Goal: Task Accomplishment & Management: Use online tool/utility

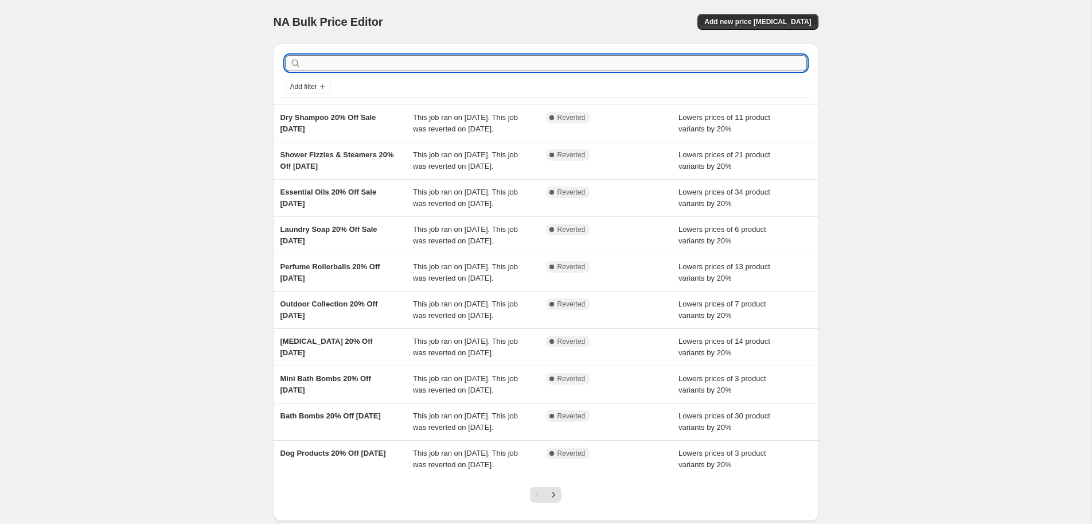
click at [363, 65] on input "text" at bounding box center [556, 63] width 504 height 16
type input "shampoo"
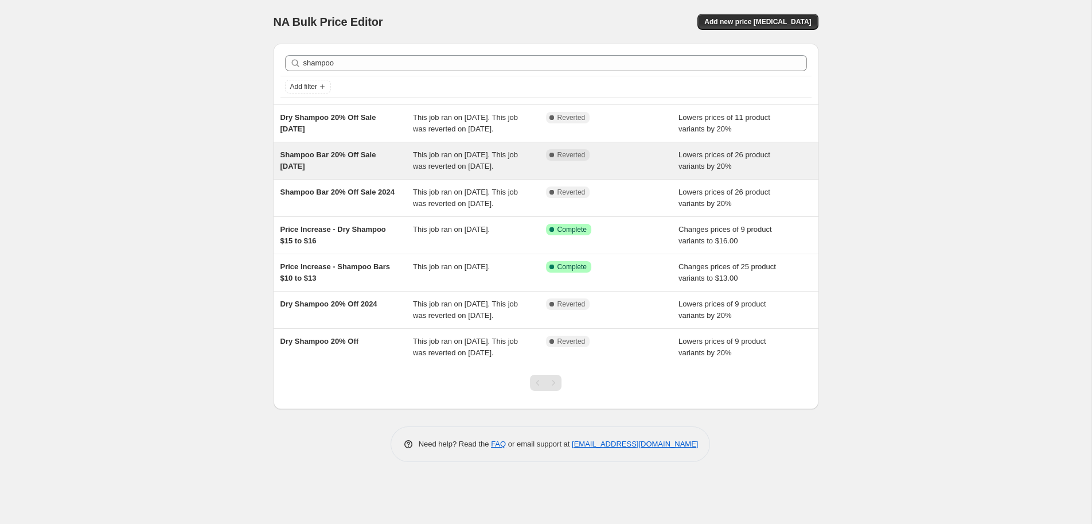
click at [318, 159] on span "Shampoo Bar 20% Off Sale [DATE]" at bounding box center [329, 160] width 96 height 20
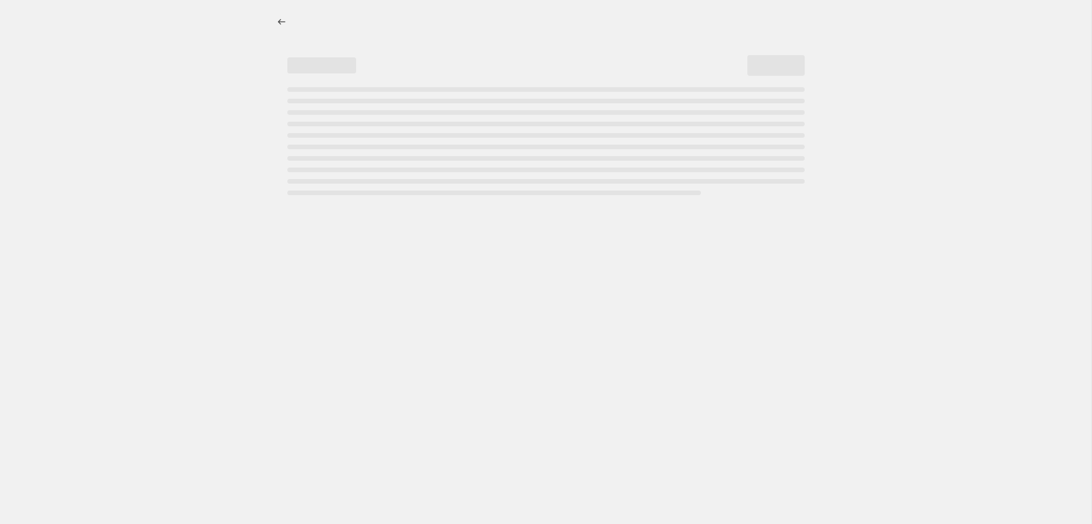
select select "percentage"
select select "collection"
select select "not_equal"
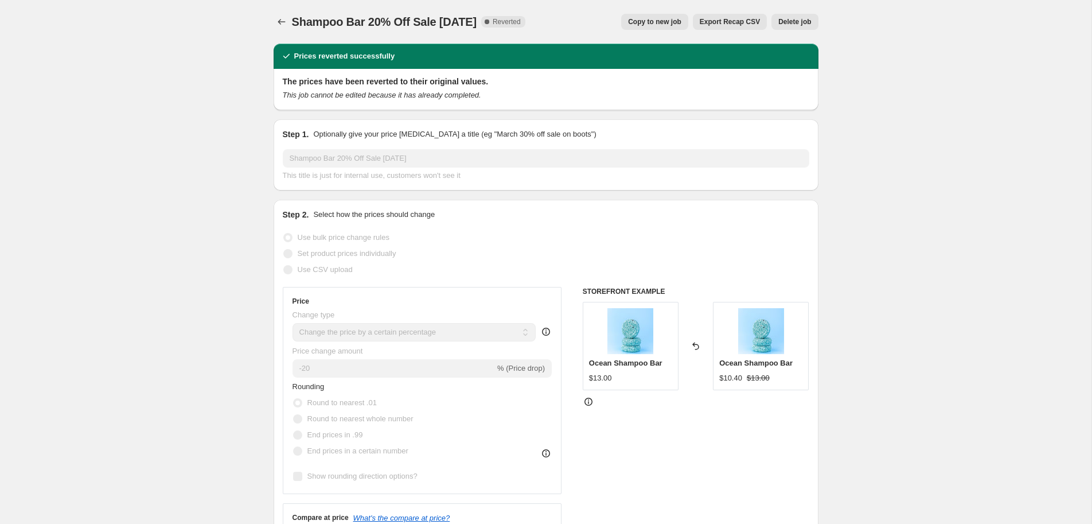
click at [660, 22] on span "Copy to new job" at bounding box center [654, 21] width 53 height 9
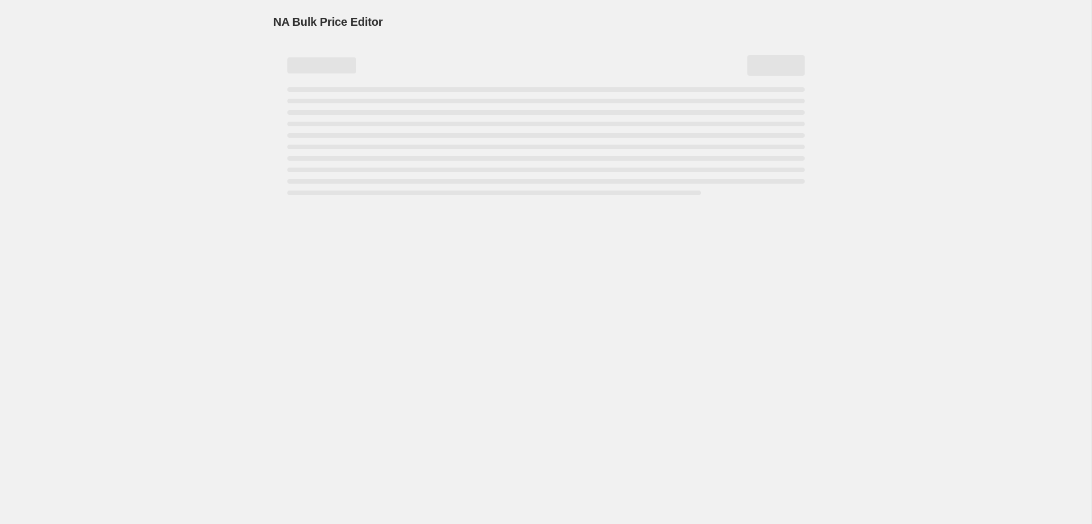
select select "percentage"
select select "collection"
select select "not_equal"
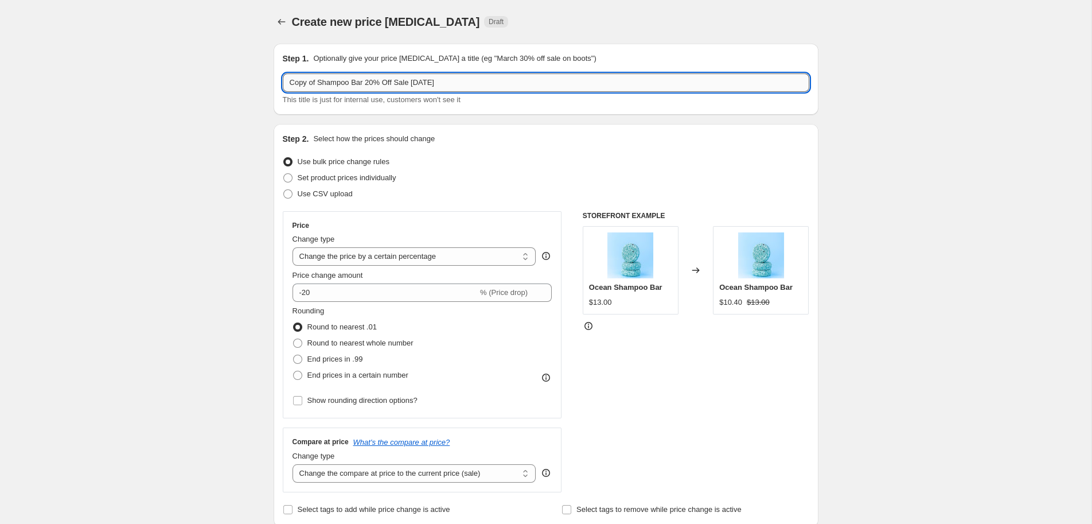
drag, startPoint x: 317, startPoint y: 83, endPoint x: 259, endPoint y: 76, distance: 58.3
click at [283, 76] on input "Copy of Shampoo Bar 20% Off Sale [DATE]" at bounding box center [546, 82] width 527 height 18
drag, startPoint x: 379, startPoint y: 84, endPoint x: 450, endPoint y: 78, distance: 71.9
click at [450, 78] on input "Shampoo Bar 20% Off Sale [DATE]" at bounding box center [546, 82] width 527 height 18
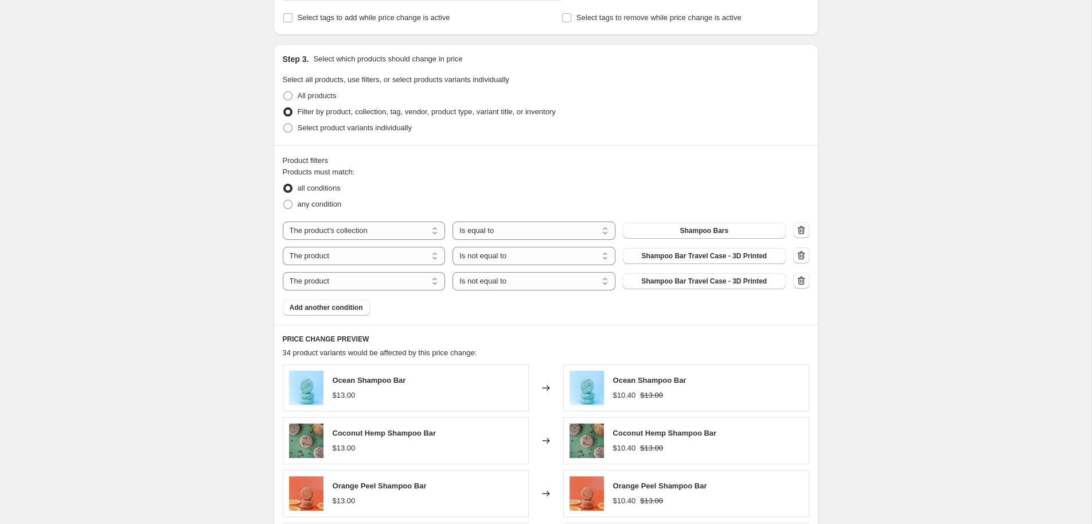
scroll to position [308, 0]
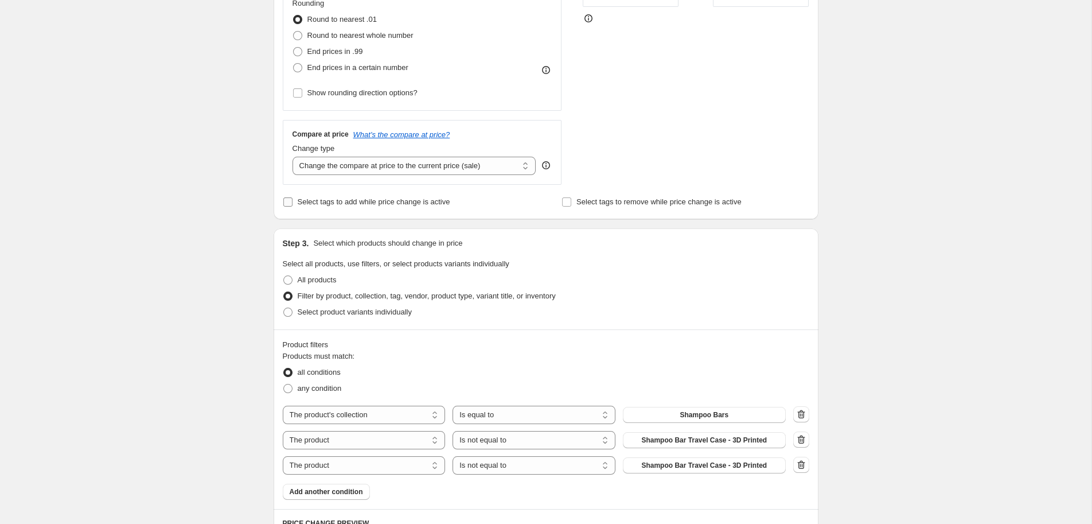
type input "Shampoo Bar 20% Off Sale [DATE]"
click at [286, 204] on input "Select tags to add while price change is active" at bounding box center [287, 201] width 9 height 9
checkbox input "true"
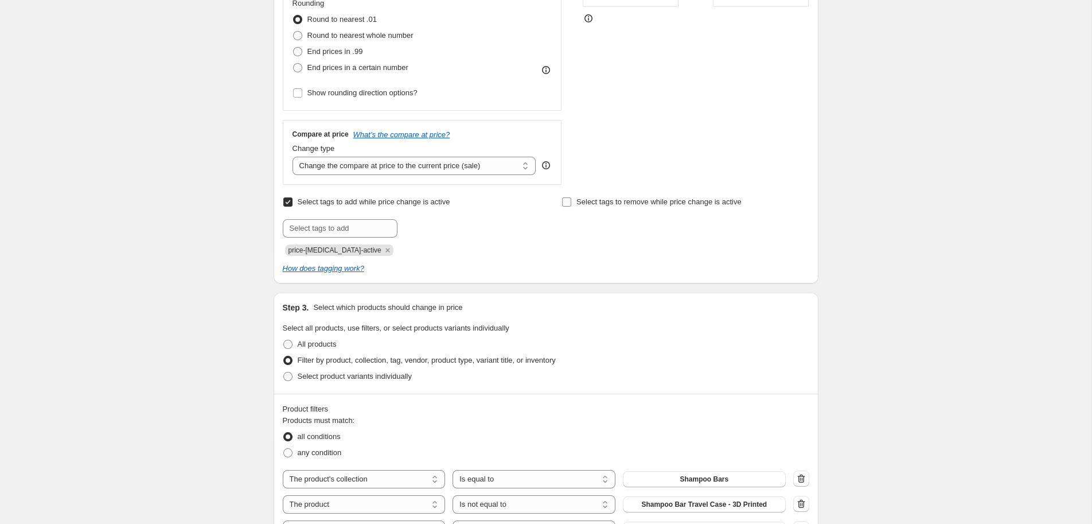
click at [568, 201] on input "Select tags to remove while price change is active" at bounding box center [566, 201] width 9 height 9
checkbox input "true"
click at [608, 228] on input "text" at bounding box center [619, 228] width 115 height 18
type input "u"
type input "Subscription_Product"
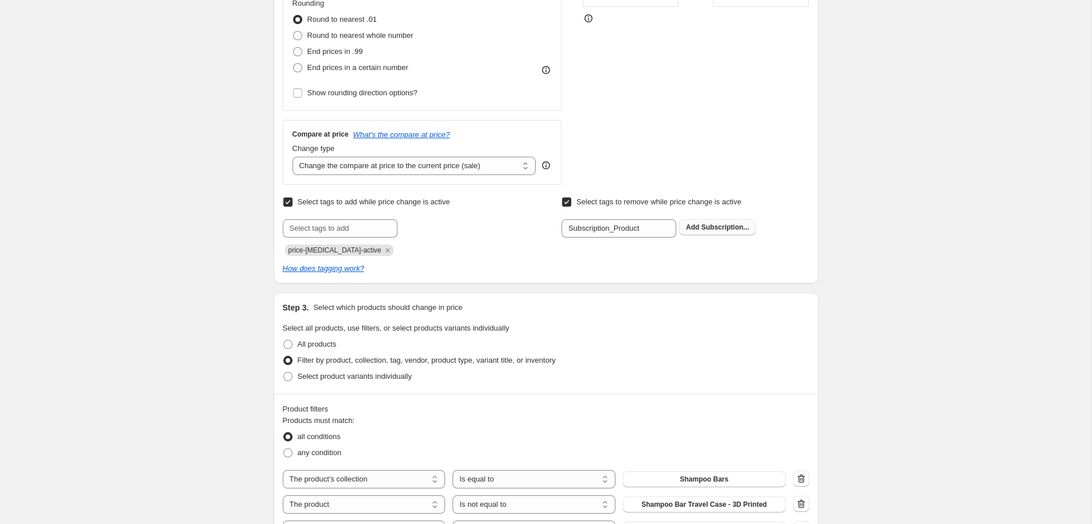
click at [721, 228] on span "Subscription..." at bounding box center [726, 227] width 48 height 8
click at [322, 230] on input "text" at bounding box center [340, 228] width 115 height 18
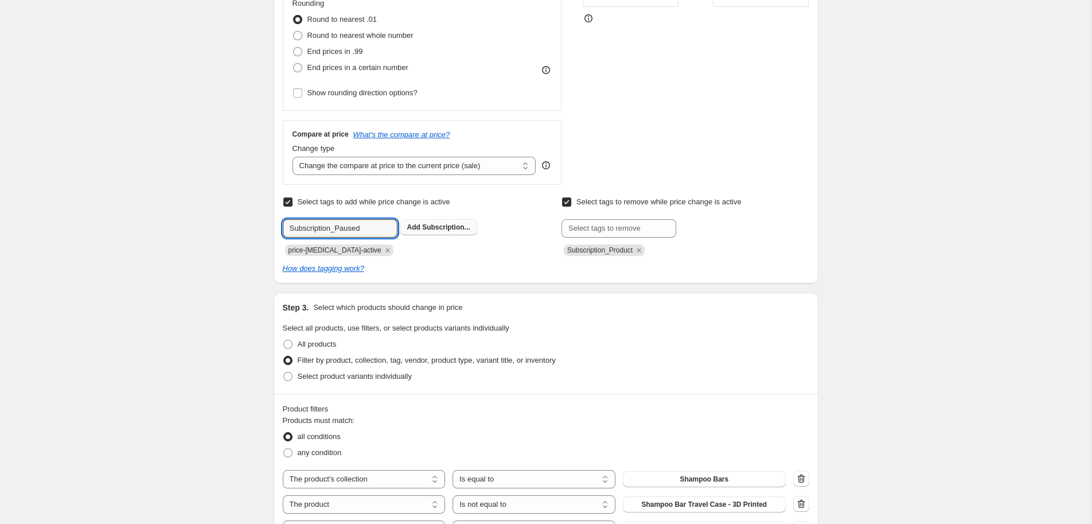
type input "Subscription_Paused"
click at [438, 227] on span "Subscription..." at bounding box center [446, 227] width 48 height 8
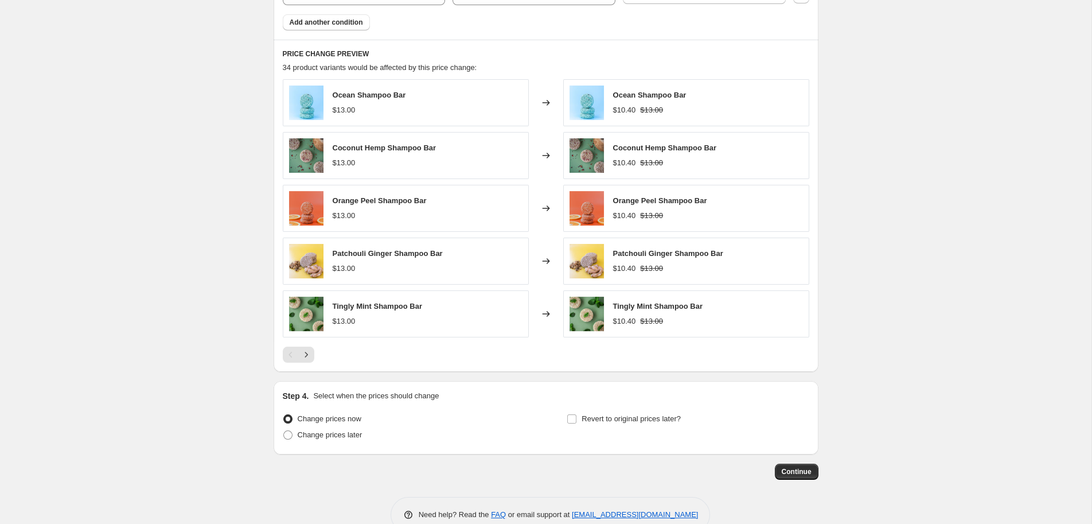
scroll to position [861, 0]
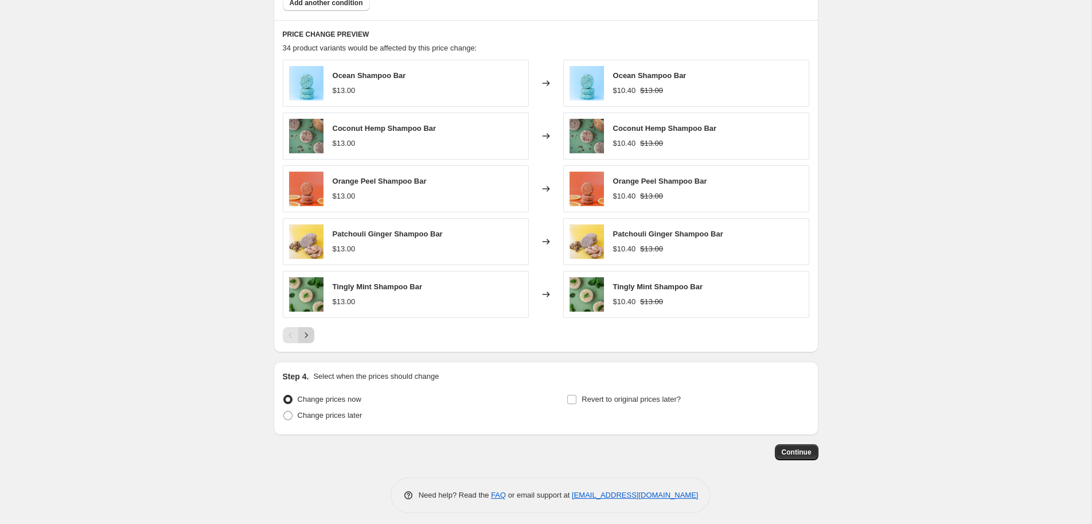
click at [309, 337] on icon "Next" at bounding box center [306, 334] width 11 height 11
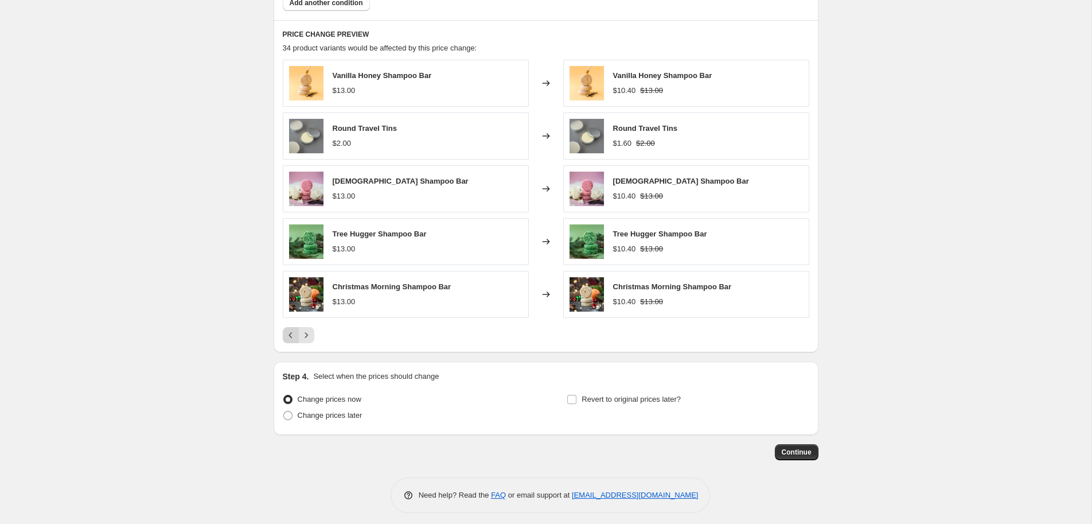
click at [291, 336] on icon "Previous" at bounding box center [290, 335] width 3 height 6
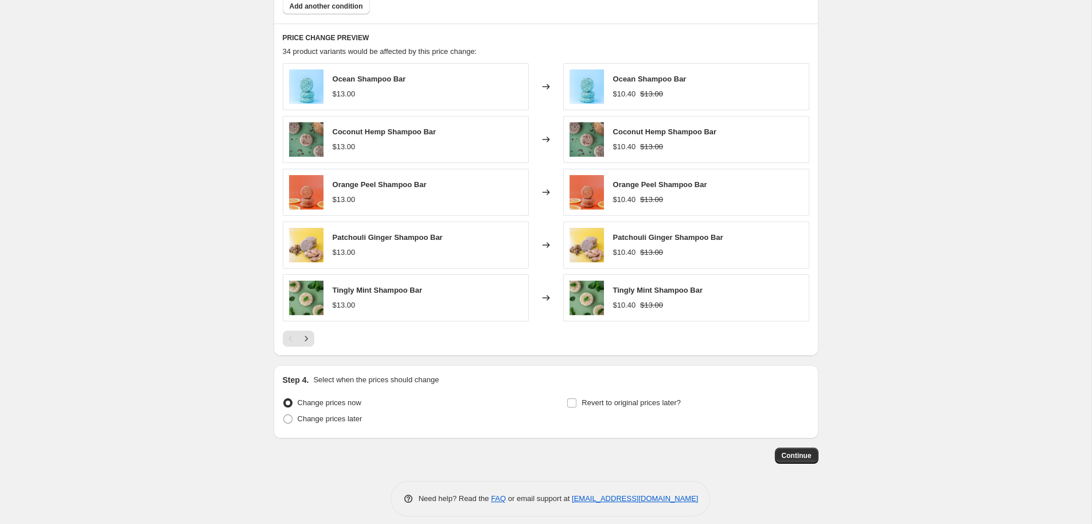
scroll to position [869, 0]
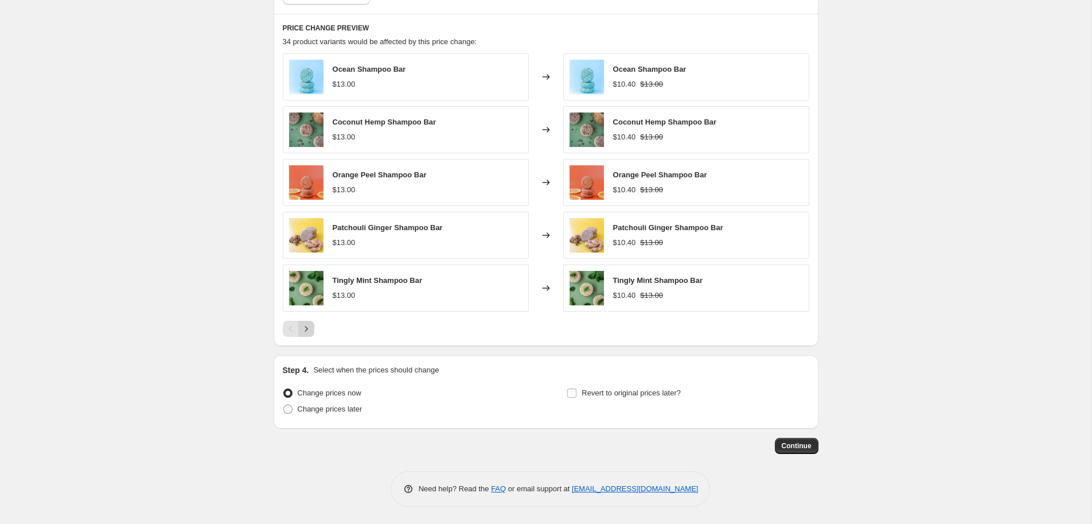
click at [305, 330] on icon "Next" at bounding box center [306, 328] width 11 height 11
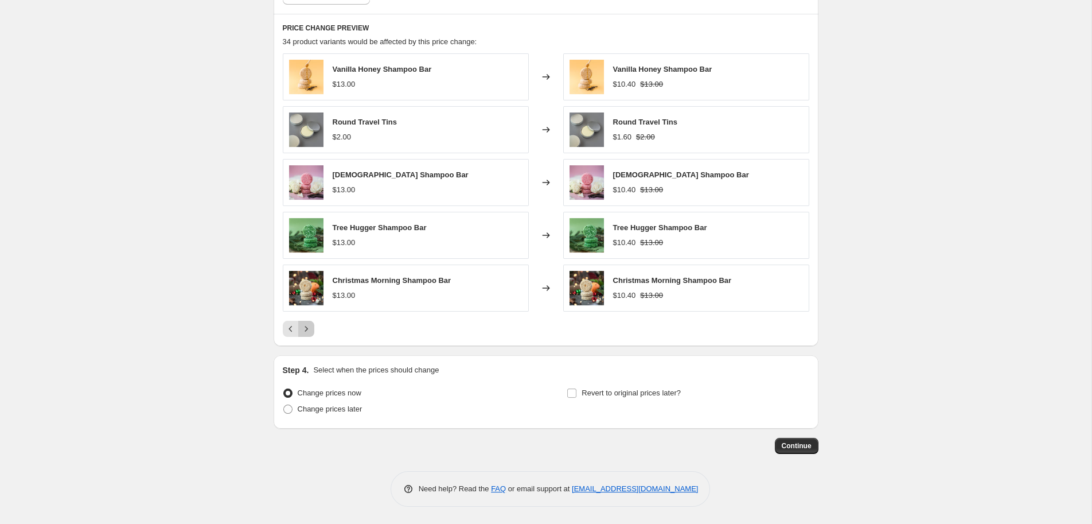
click at [305, 330] on icon "Next" at bounding box center [306, 328] width 11 height 11
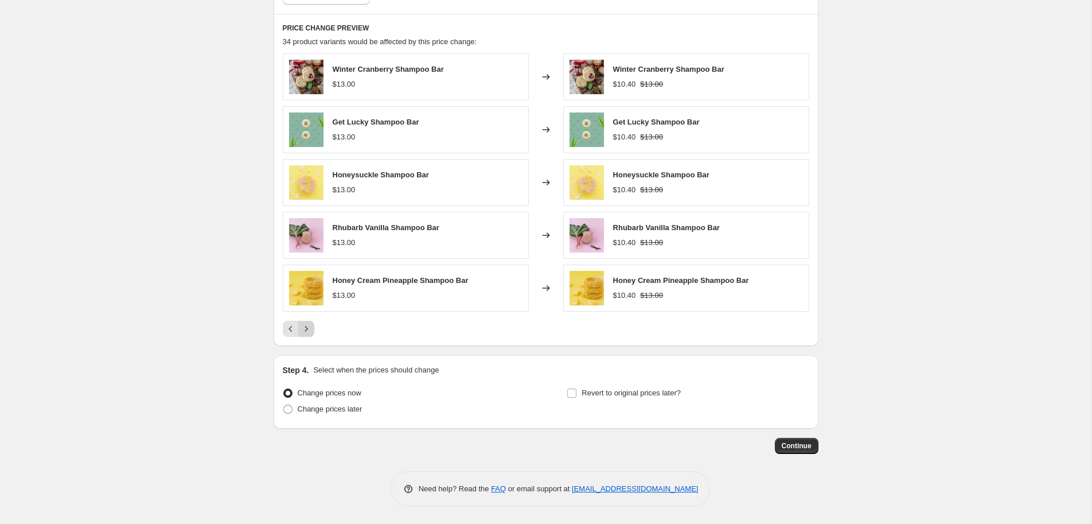
click at [305, 330] on icon "Next" at bounding box center [306, 328] width 11 height 11
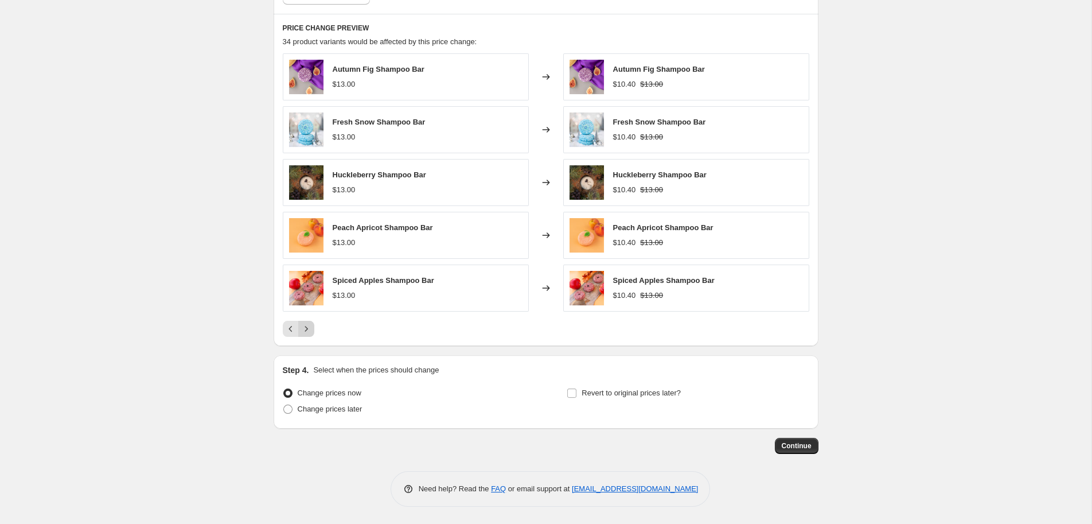
click at [305, 330] on icon "Next" at bounding box center [306, 328] width 11 height 11
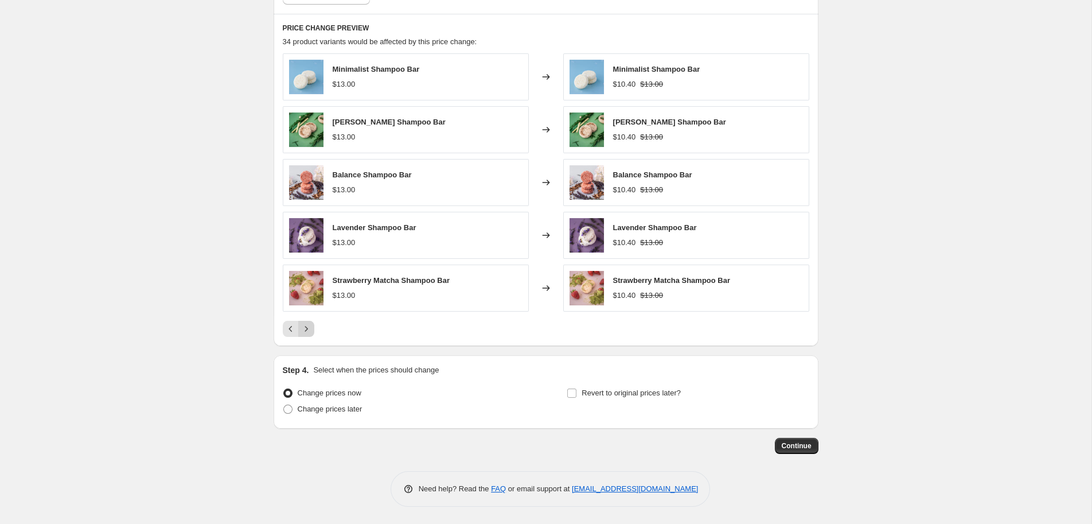
click at [305, 329] on icon "Next" at bounding box center [306, 328] width 11 height 11
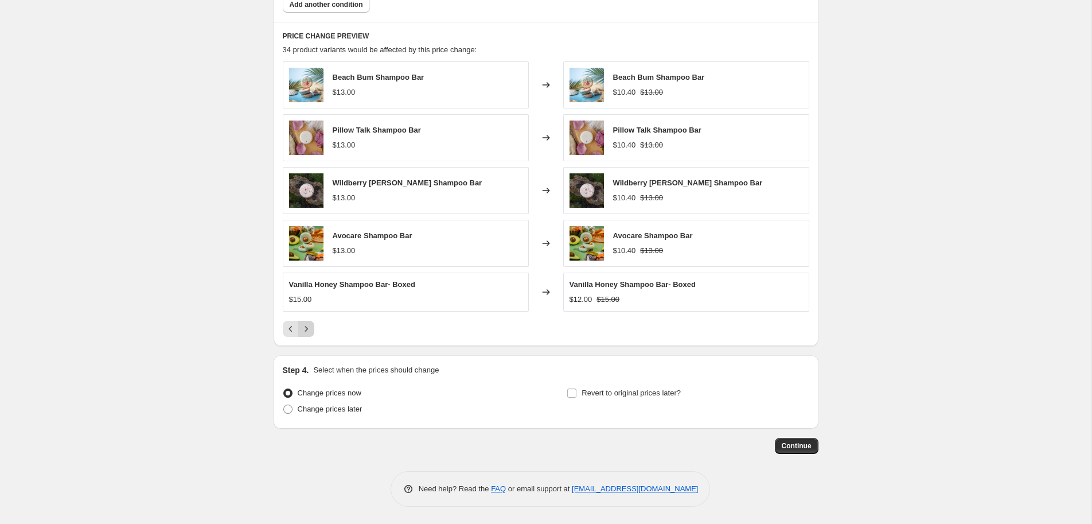
scroll to position [861, 0]
click at [305, 329] on icon "Next" at bounding box center [306, 328] width 11 height 11
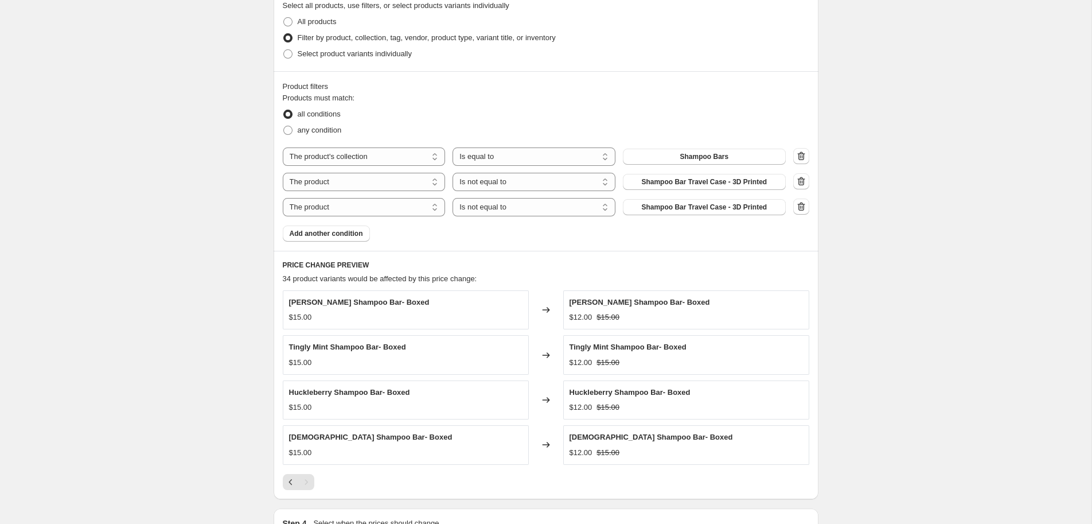
scroll to position [600, 0]
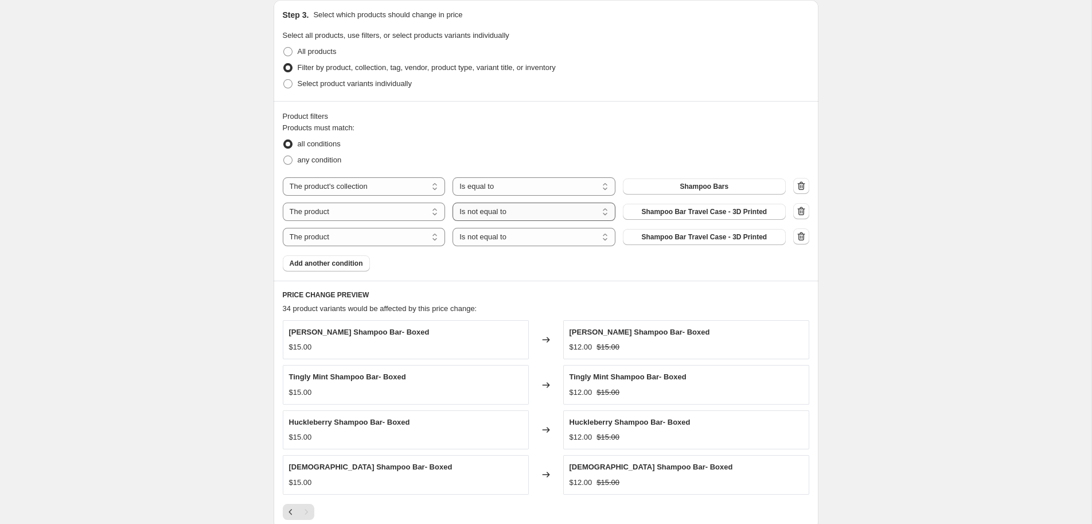
click at [453, 203] on select "Is equal to Is not equal to" at bounding box center [534, 212] width 163 height 18
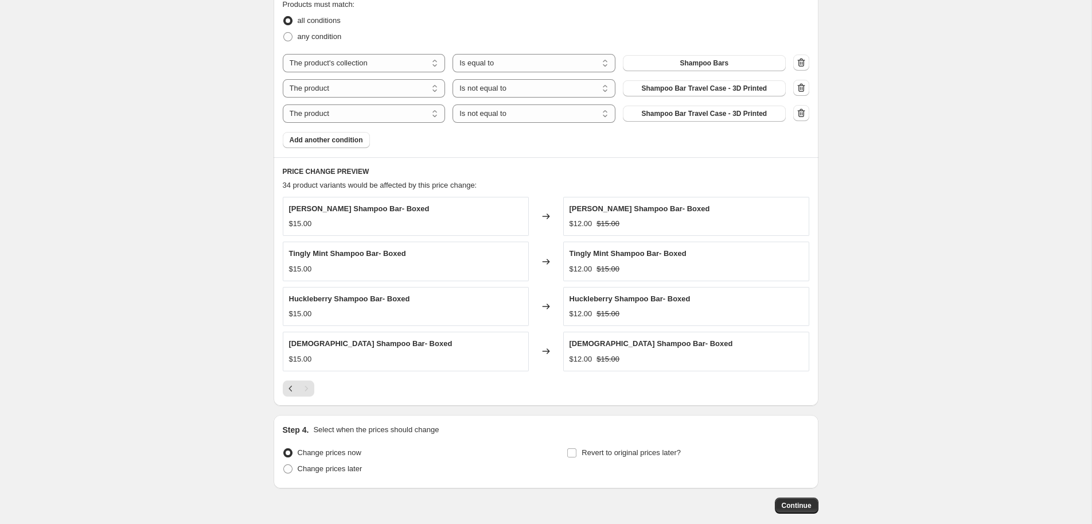
scroll to position [784, 0]
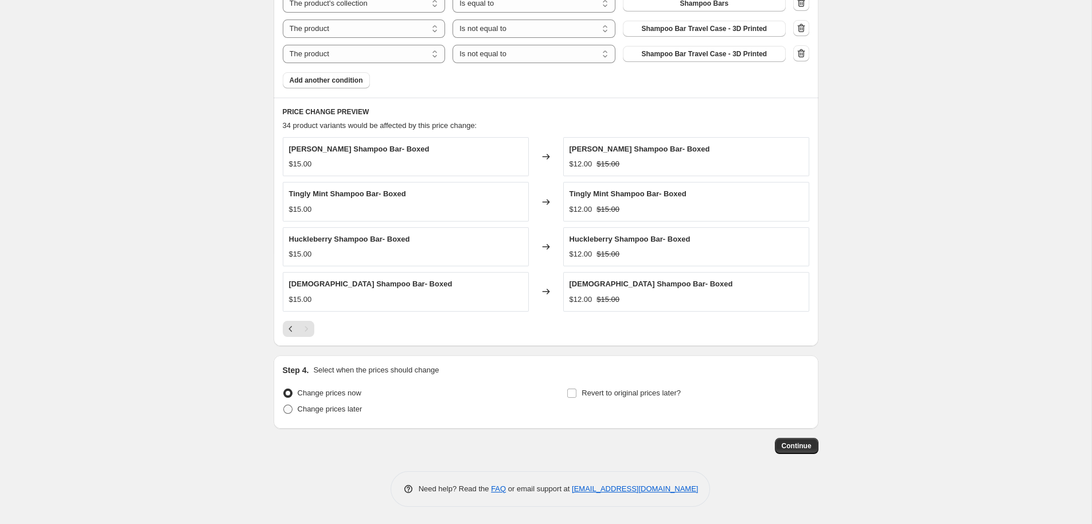
click at [318, 411] on span "Change prices later" at bounding box center [330, 408] width 65 height 9
click at [284, 405] on input "Change prices later" at bounding box center [283, 404] width 1 height 1
radio input "true"
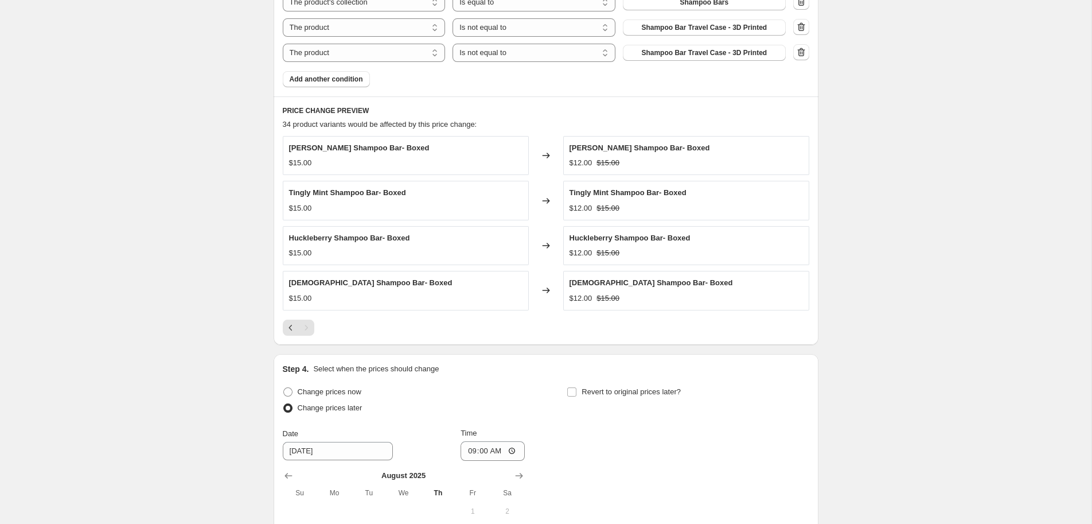
scroll to position [998, 0]
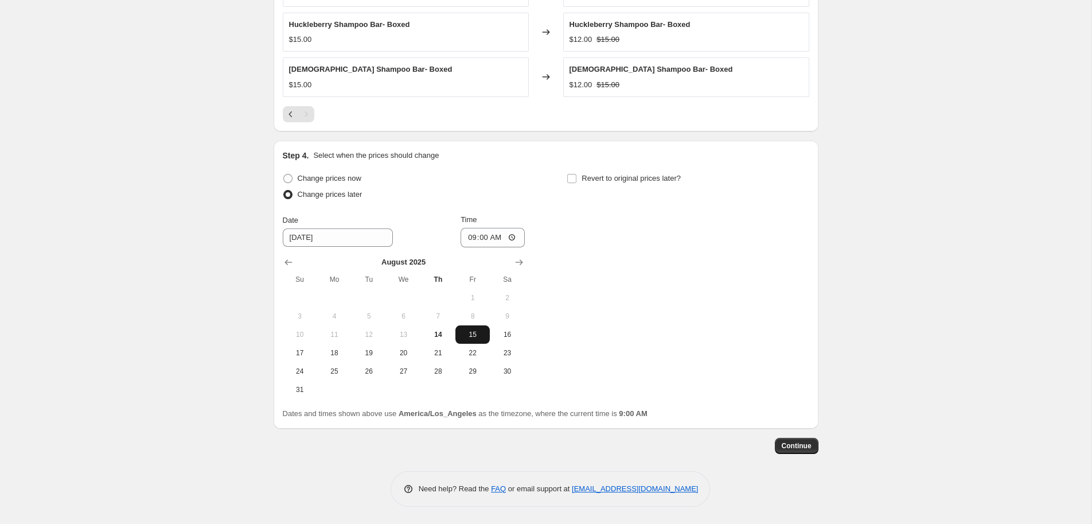
click at [477, 337] on span "15" at bounding box center [472, 334] width 25 height 9
click at [479, 236] on input "09:00" at bounding box center [493, 238] width 64 height 20
type input "00:01"
click at [570, 252] on div "Change prices now Change prices later Date [DATE] Time 00:[DATE] Mo Tu We Th Fr…" at bounding box center [546, 284] width 527 height 228
click at [575, 177] on input "Revert to original prices later?" at bounding box center [571, 178] width 9 height 9
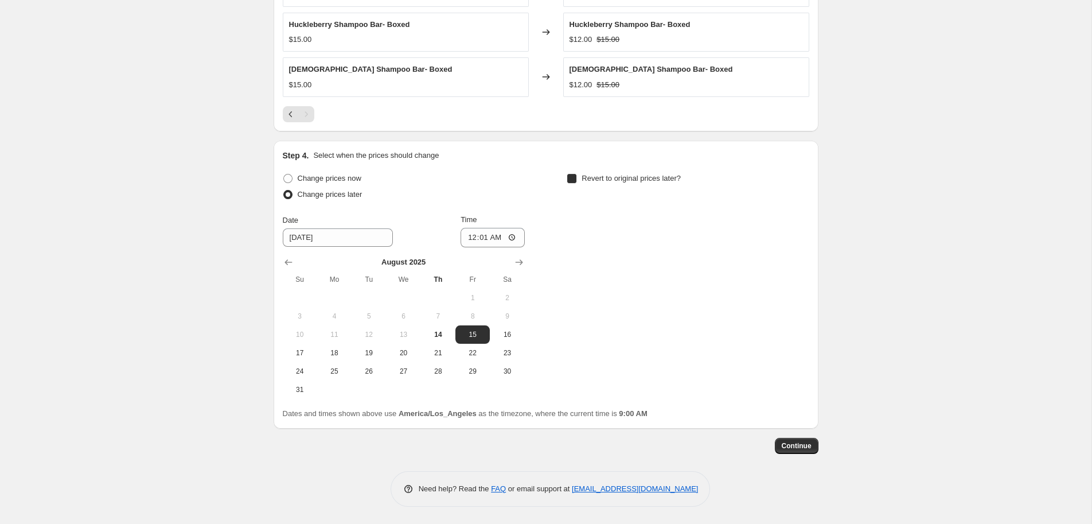
checkbox input "true"
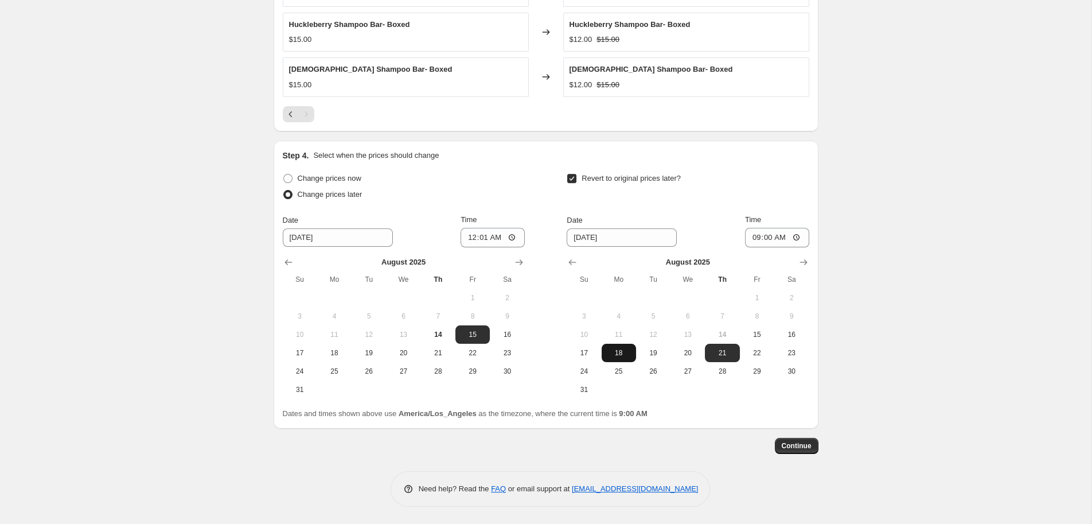
click at [619, 353] on span "18" at bounding box center [618, 352] width 25 height 9
type input "[DATE]"
click at [767, 237] on input "09:00" at bounding box center [777, 238] width 64 height 20
type input "00:01"
click at [779, 187] on div "Revert to original prices later?" at bounding box center [688, 187] width 242 height 34
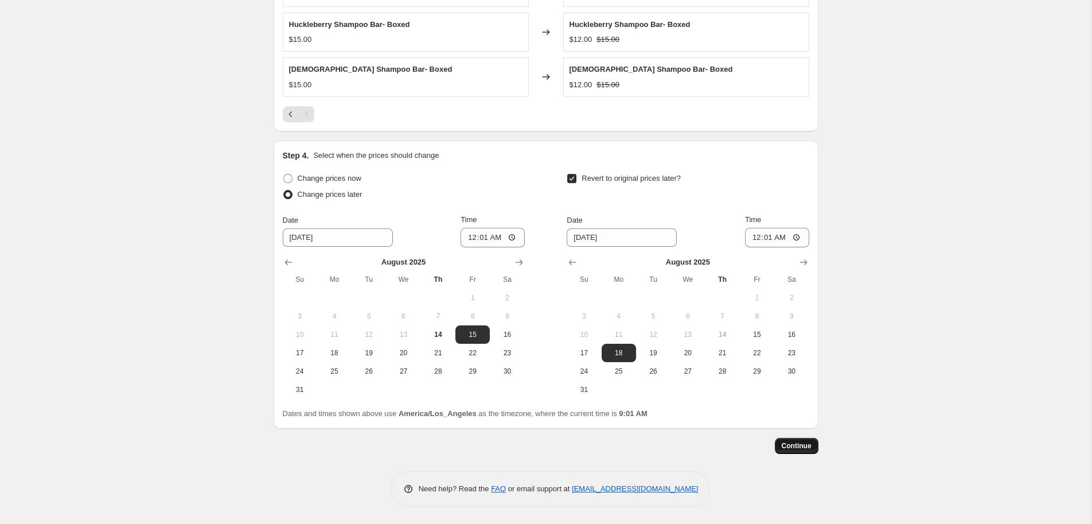
click at [802, 446] on span "Continue" at bounding box center [797, 445] width 30 height 9
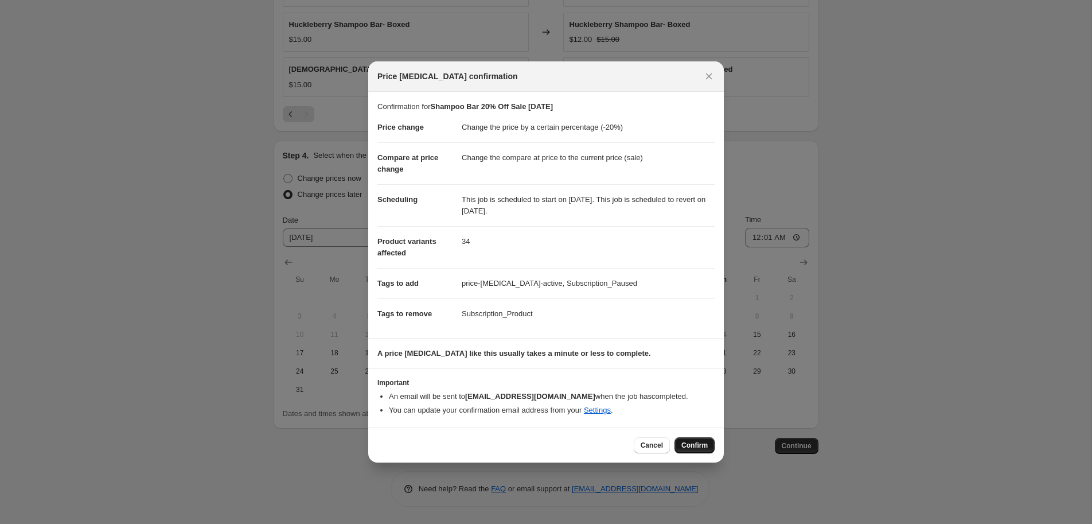
click at [703, 443] on span "Confirm" at bounding box center [695, 445] width 26 height 9
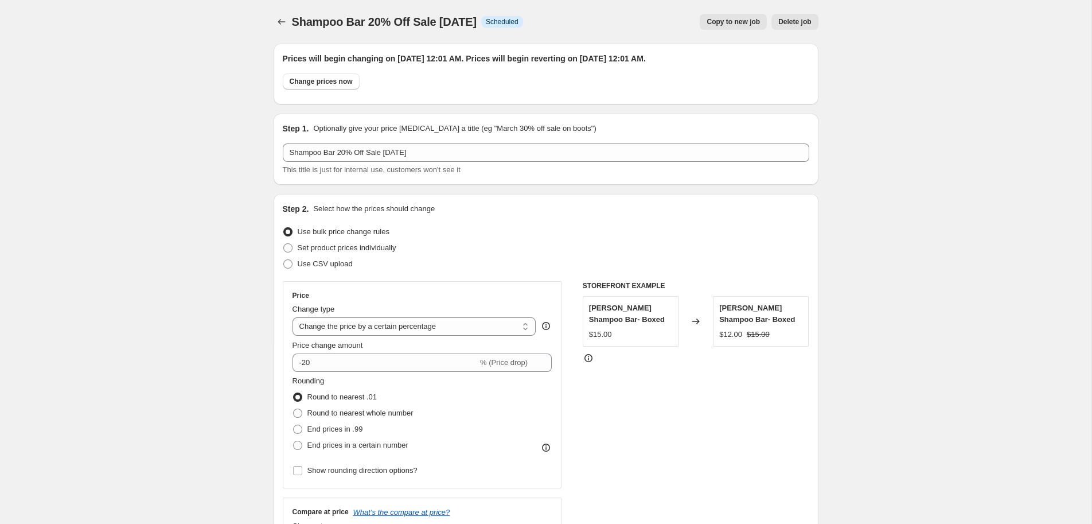
scroll to position [998, 0]
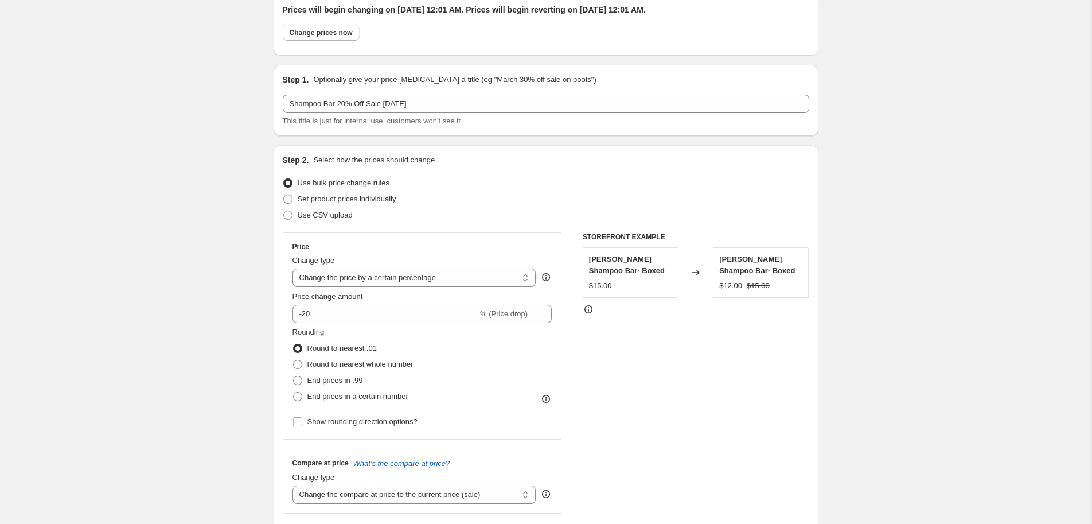
scroll to position [0, 0]
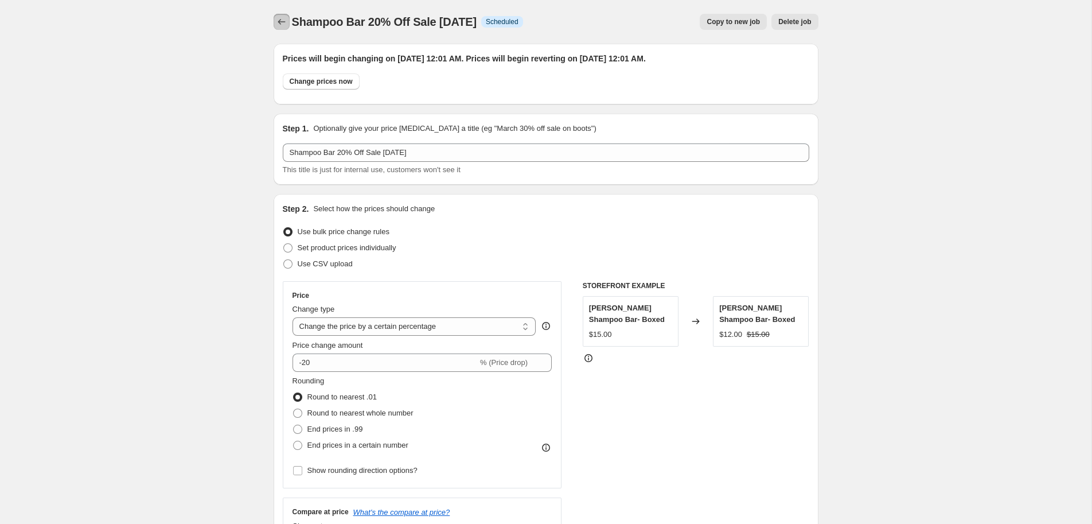
click at [281, 18] on icon "Price change jobs" at bounding box center [281, 21] width 11 height 11
